Goal: Entertainment & Leisure: Consume media (video, audio)

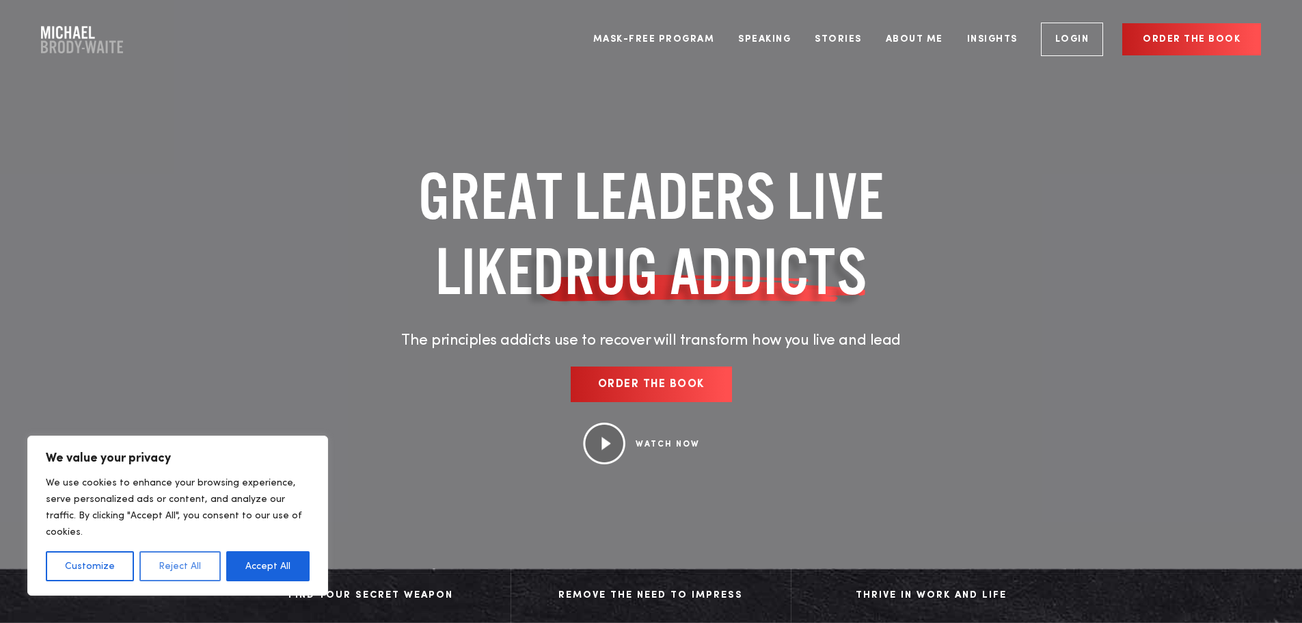
click at [186, 568] on button "Reject All" at bounding box center [179, 566] width 81 height 30
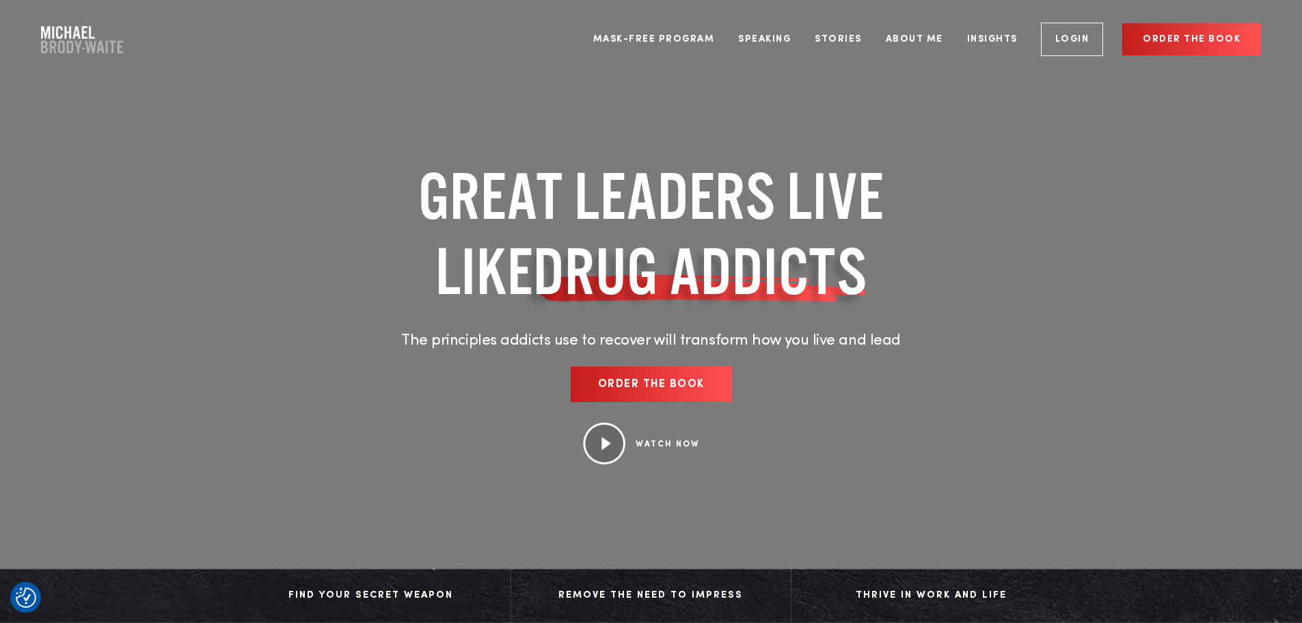
click at [600, 441] on img at bounding box center [603, 443] width 43 height 42
click at [656, 440] on link "WATCH NOW" at bounding box center [668, 444] width 64 height 8
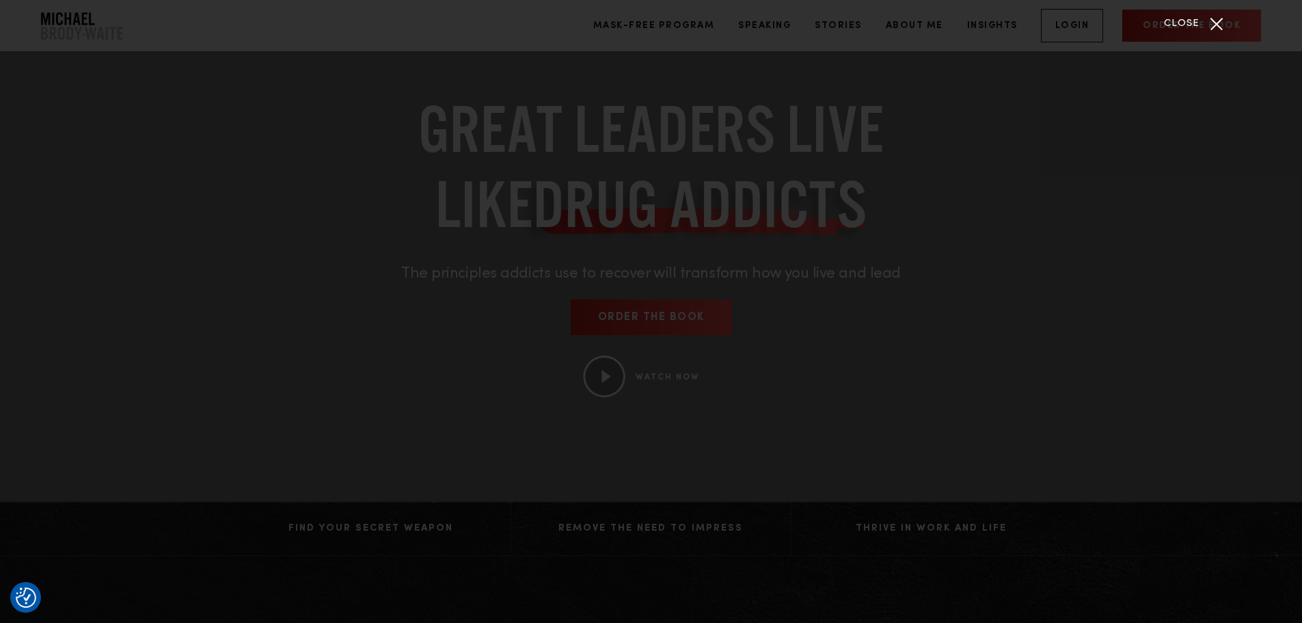
scroll to position [68, 0]
